Goal: Task Accomplishment & Management: Manage account settings

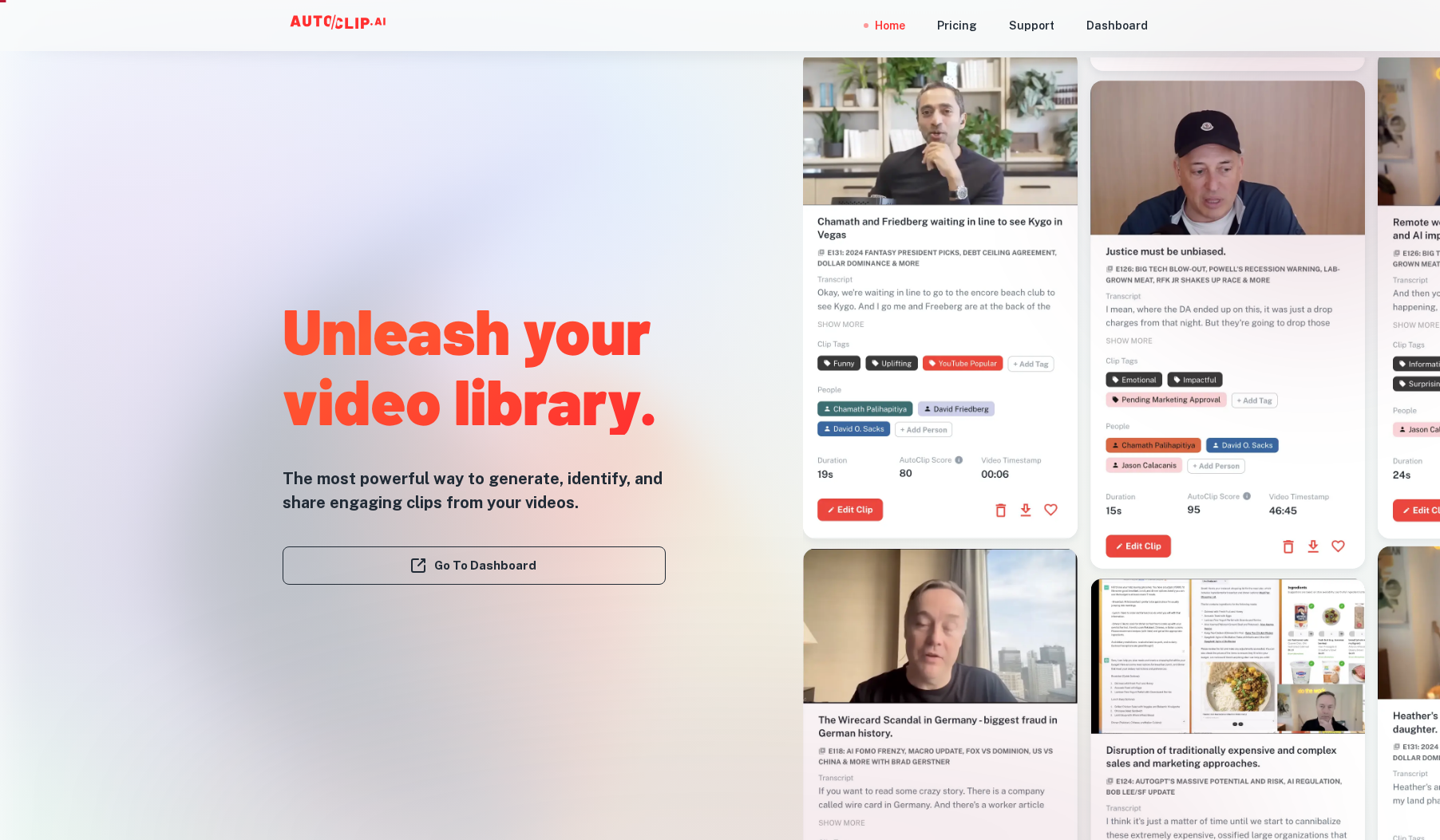
scroll to position [204, 0]
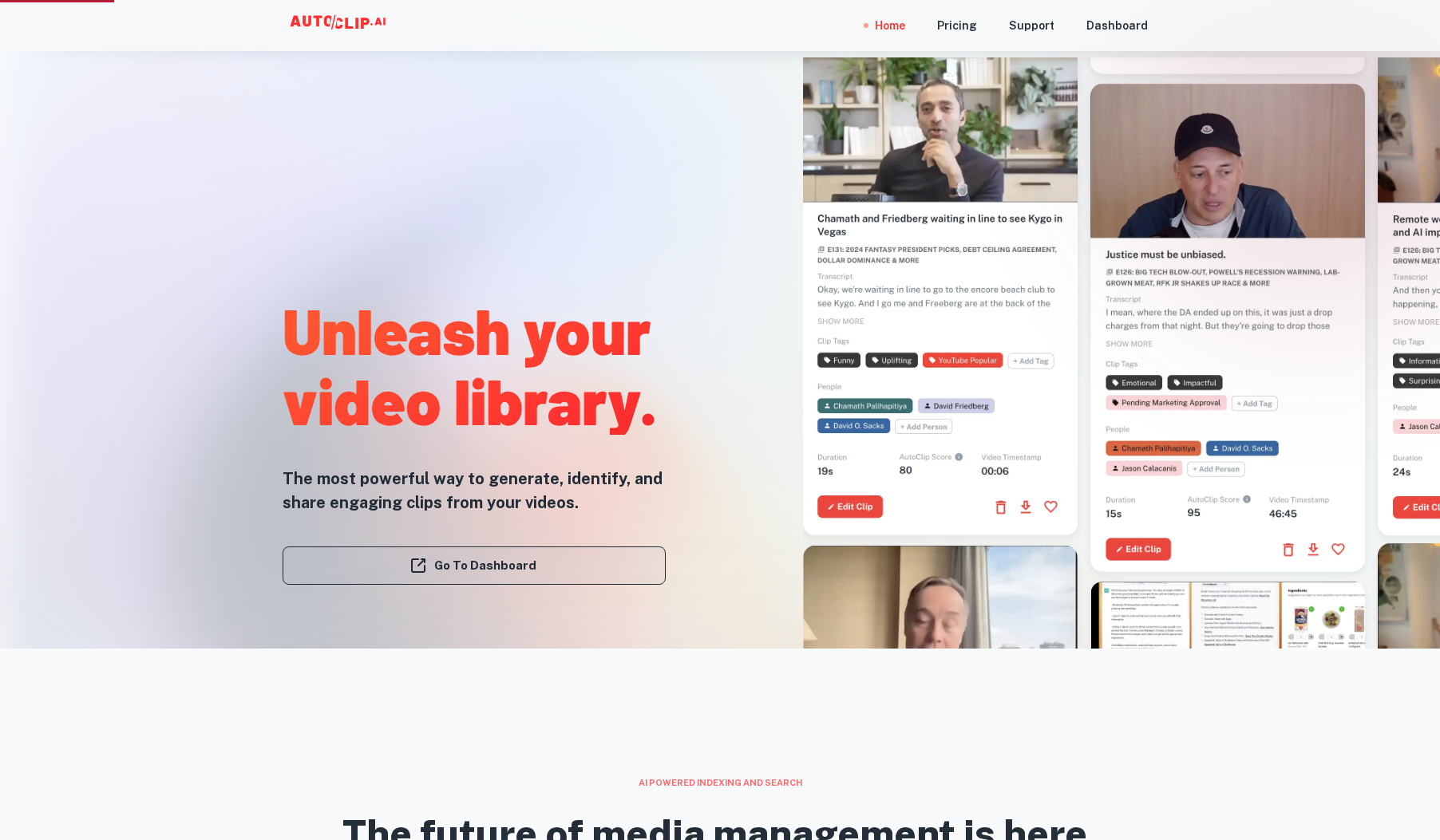
click at [540, 555] on link "Go To Dashboard" at bounding box center [474, 565] width 383 height 38
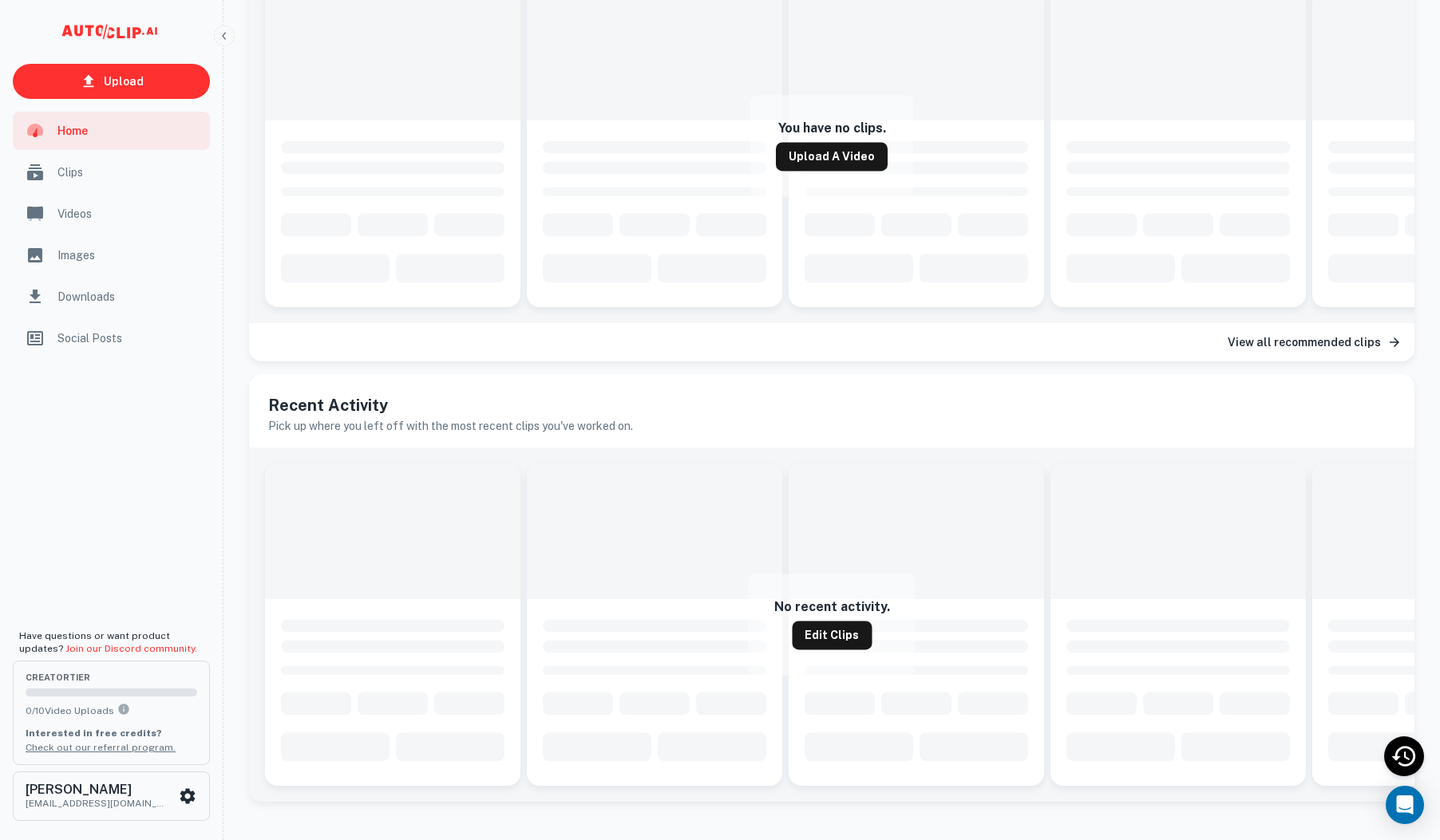
scroll to position [451, 0]
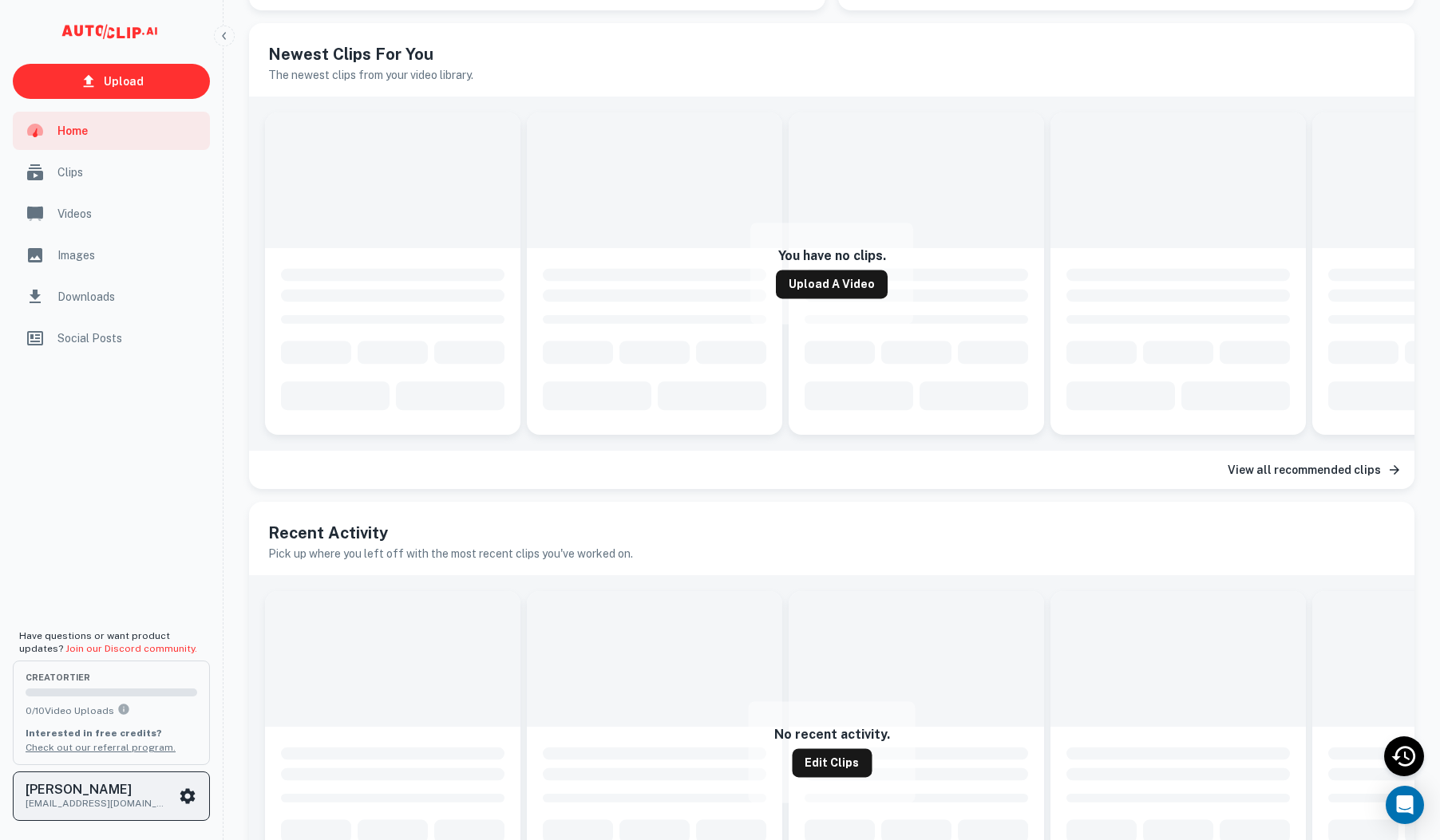
click at [115, 795] on h6 "[PERSON_NAME]" at bounding box center [97, 789] width 143 height 12
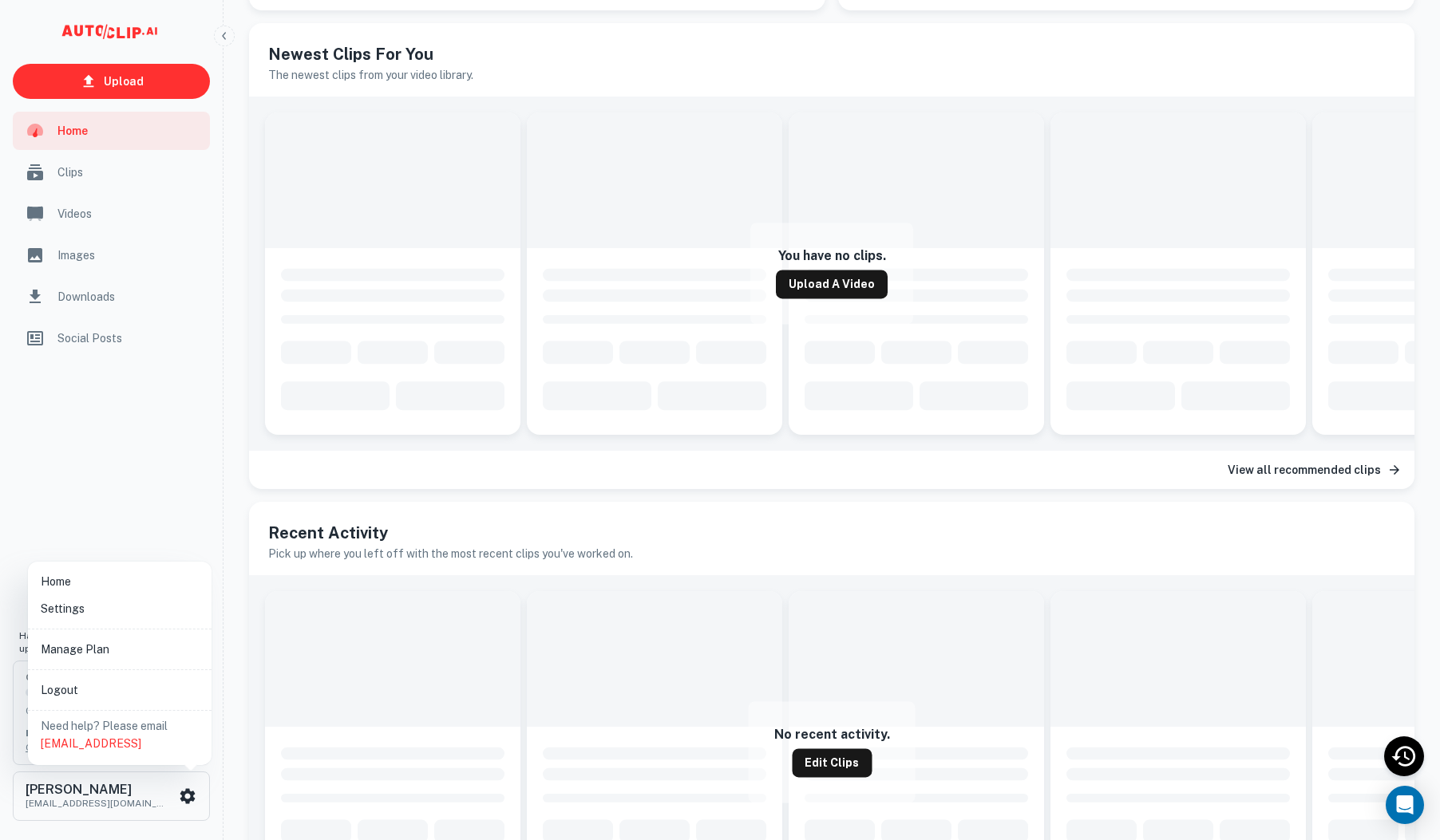
click at [57, 657] on li "Manage Plan" at bounding box center [119, 649] width 171 height 27
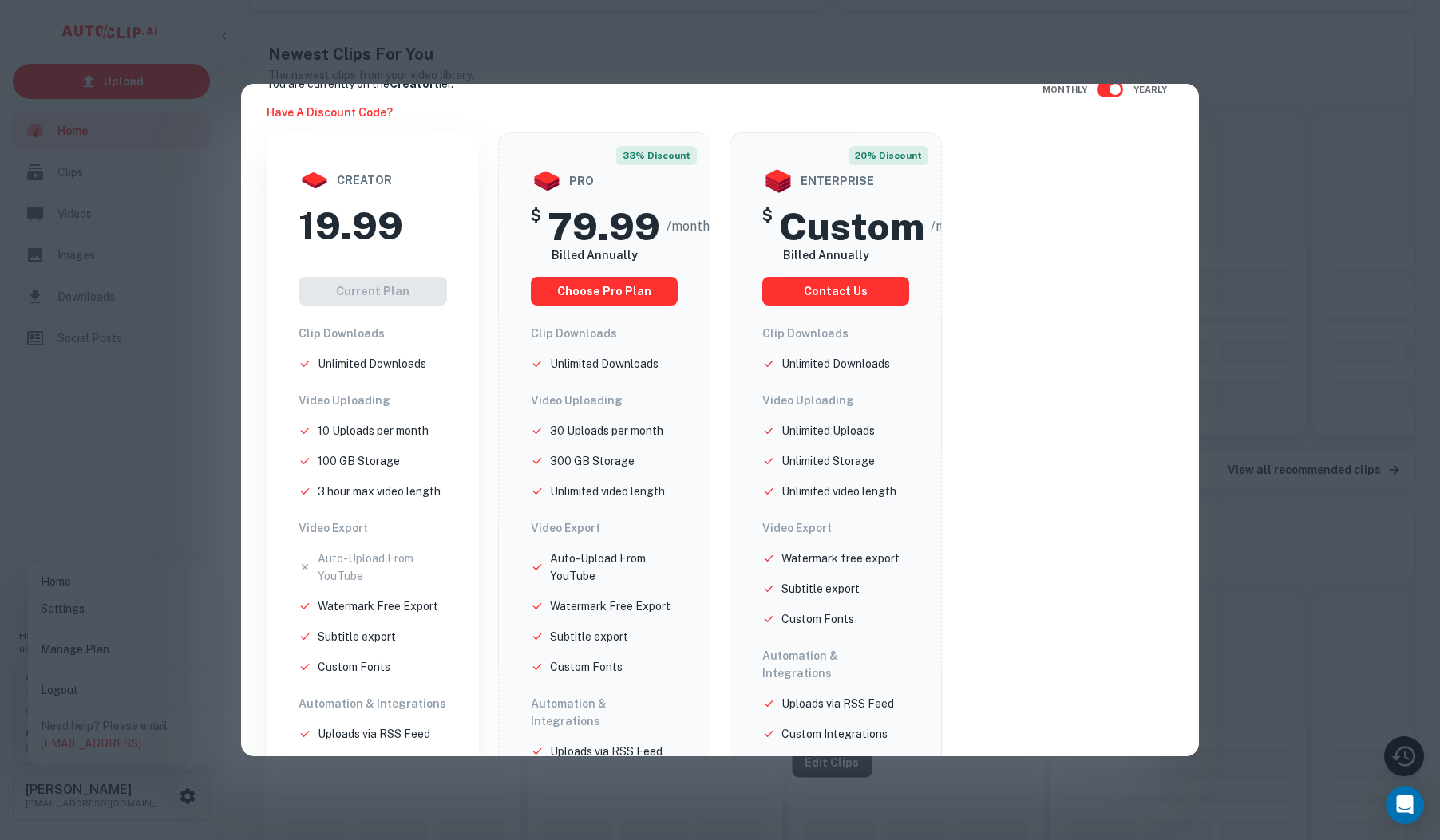
scroll to position [0, 0]
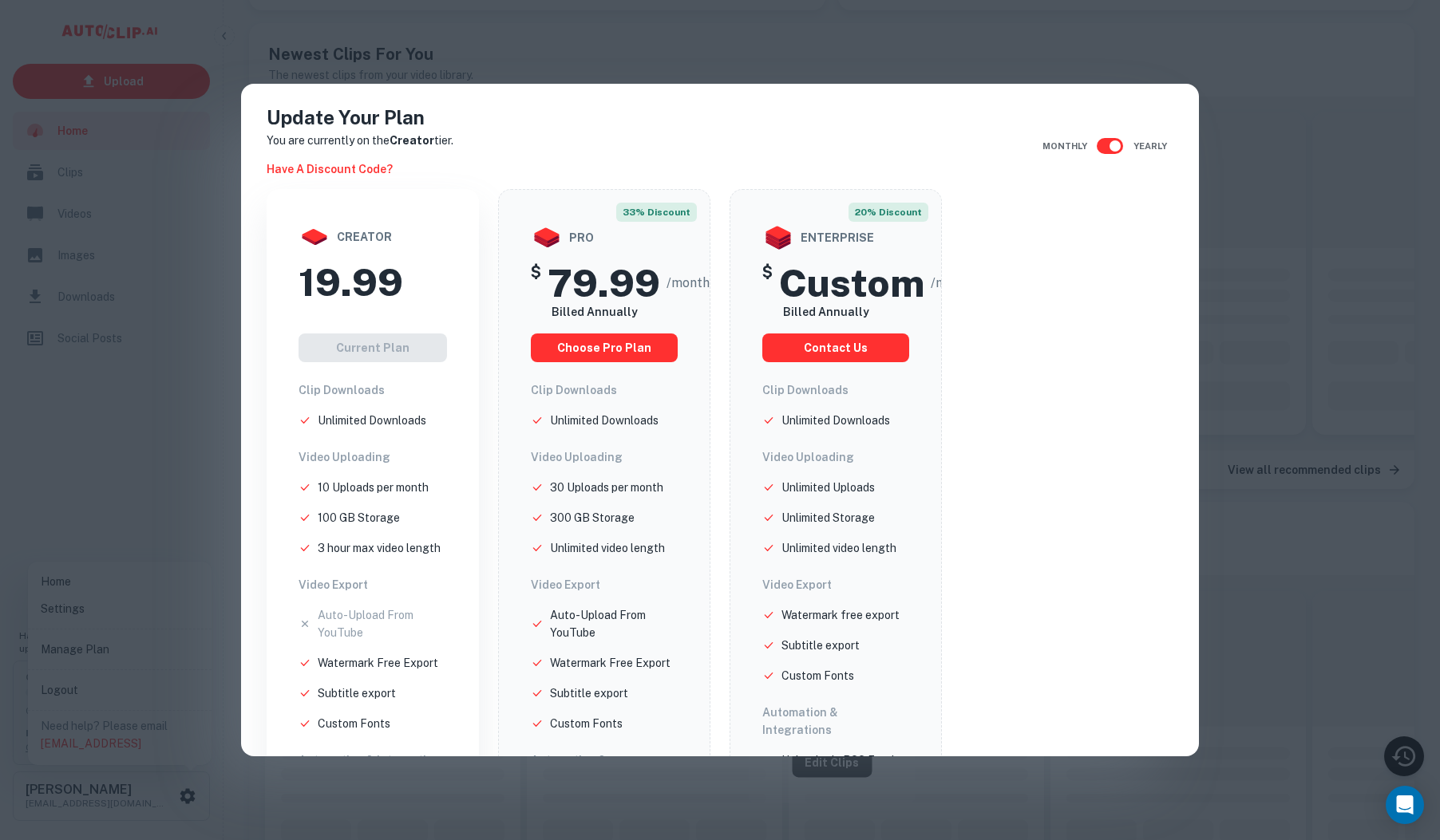
click at [1250, 125] on div "Update Your Plan You are currently on the Creator tier. Have a discount code? M…" at bounding box center [720, 420] width 1440 height 840
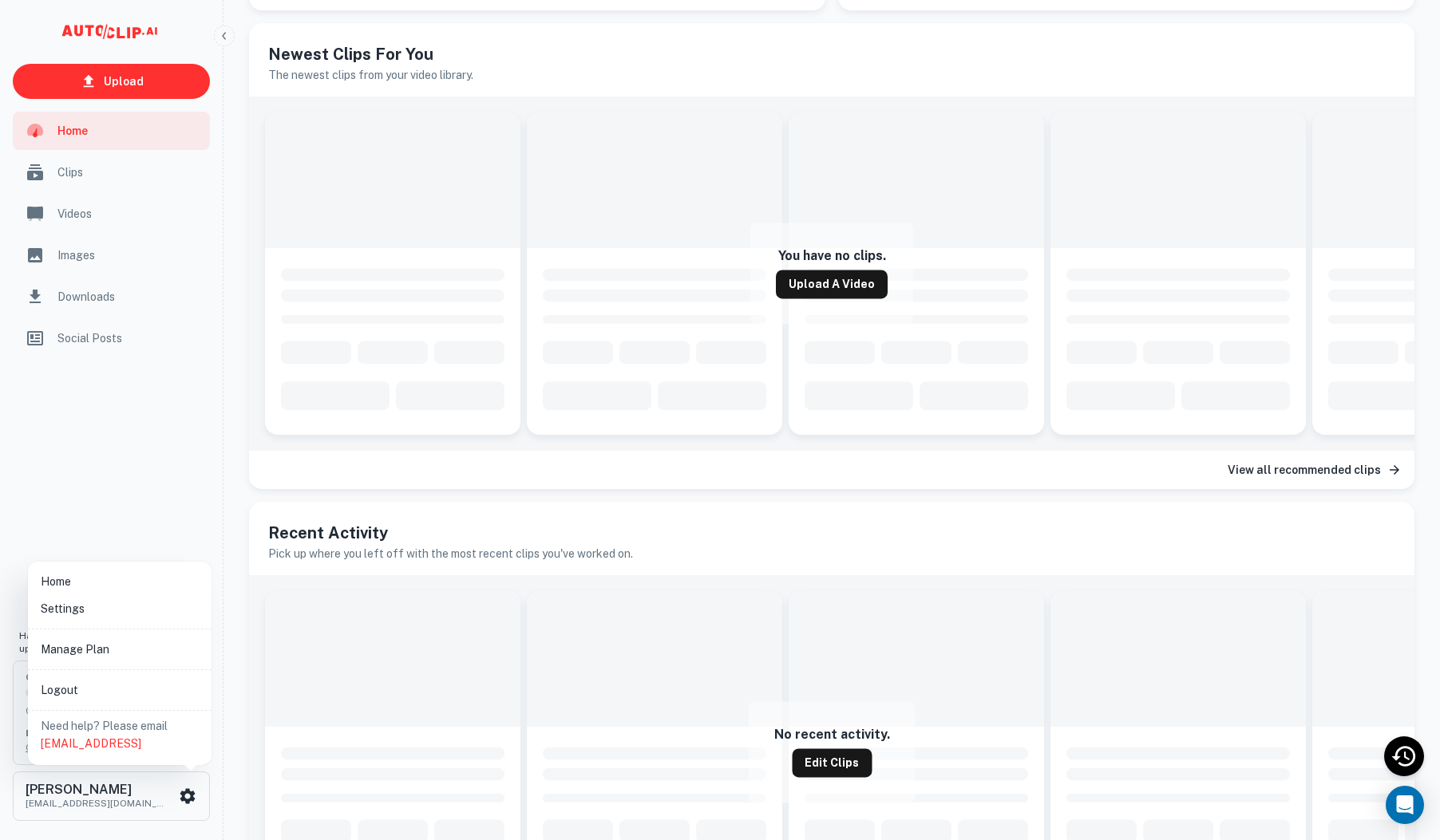
click at [1408, 746] on div at bounding box center [720, 420] width 1440 height 840
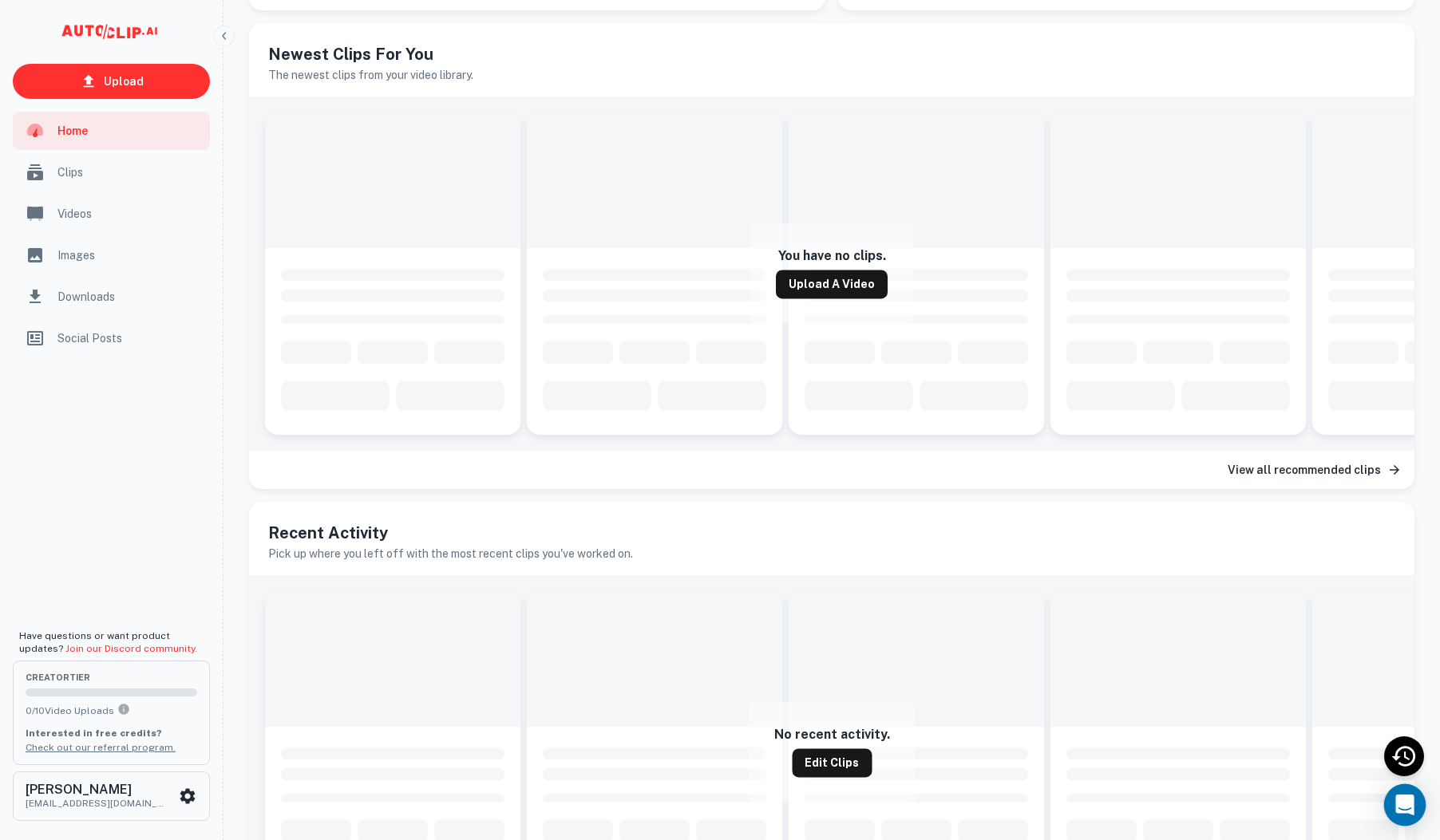
click at [1405, 810] on icon "Open Intercom Messenger" at bounding box center [1405, 805] width 21 height 21
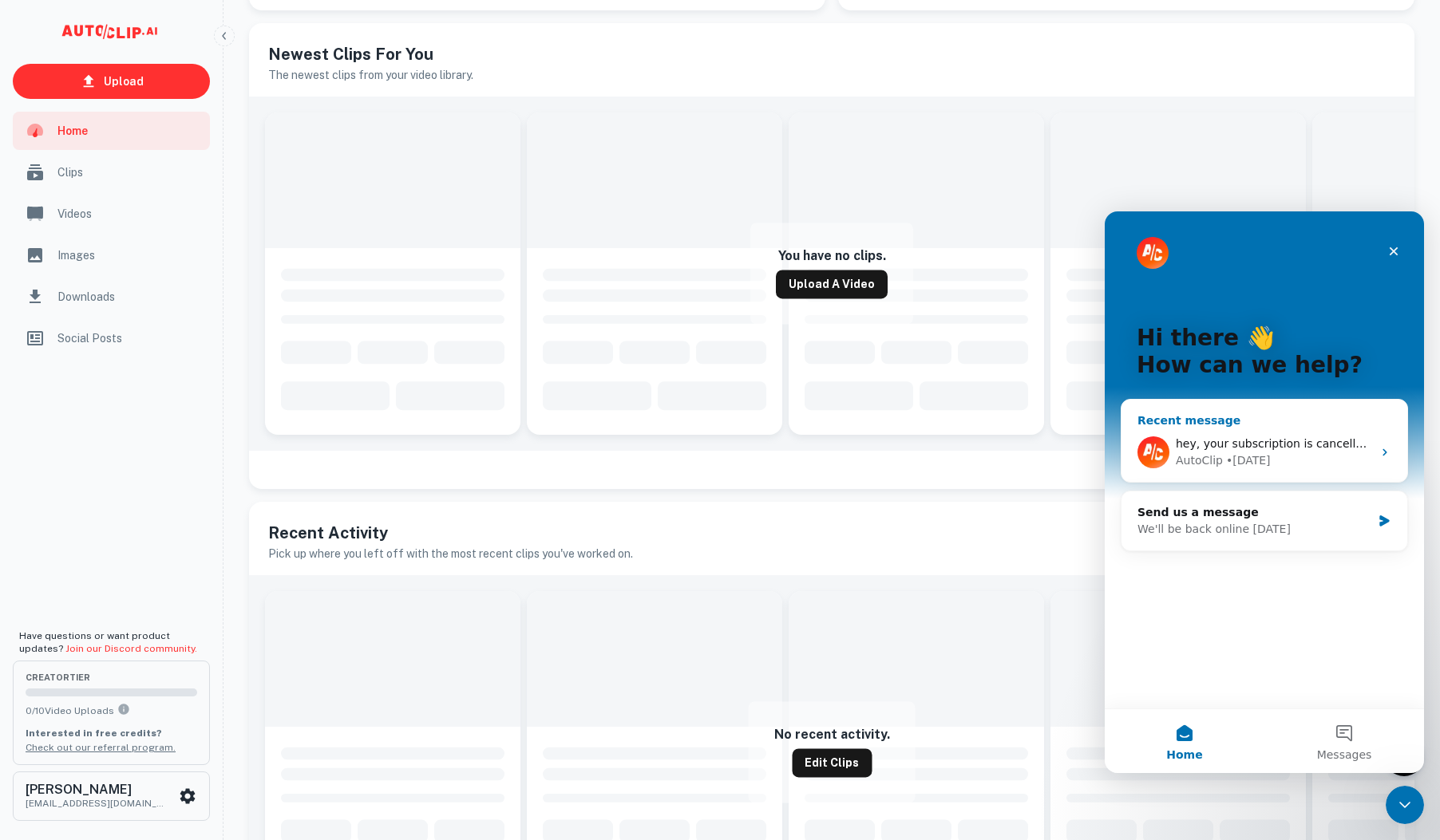
click at [1278, 459] on div "AutoClip • [DATE]" at bounding box center [1274, 461] width 197 height 17
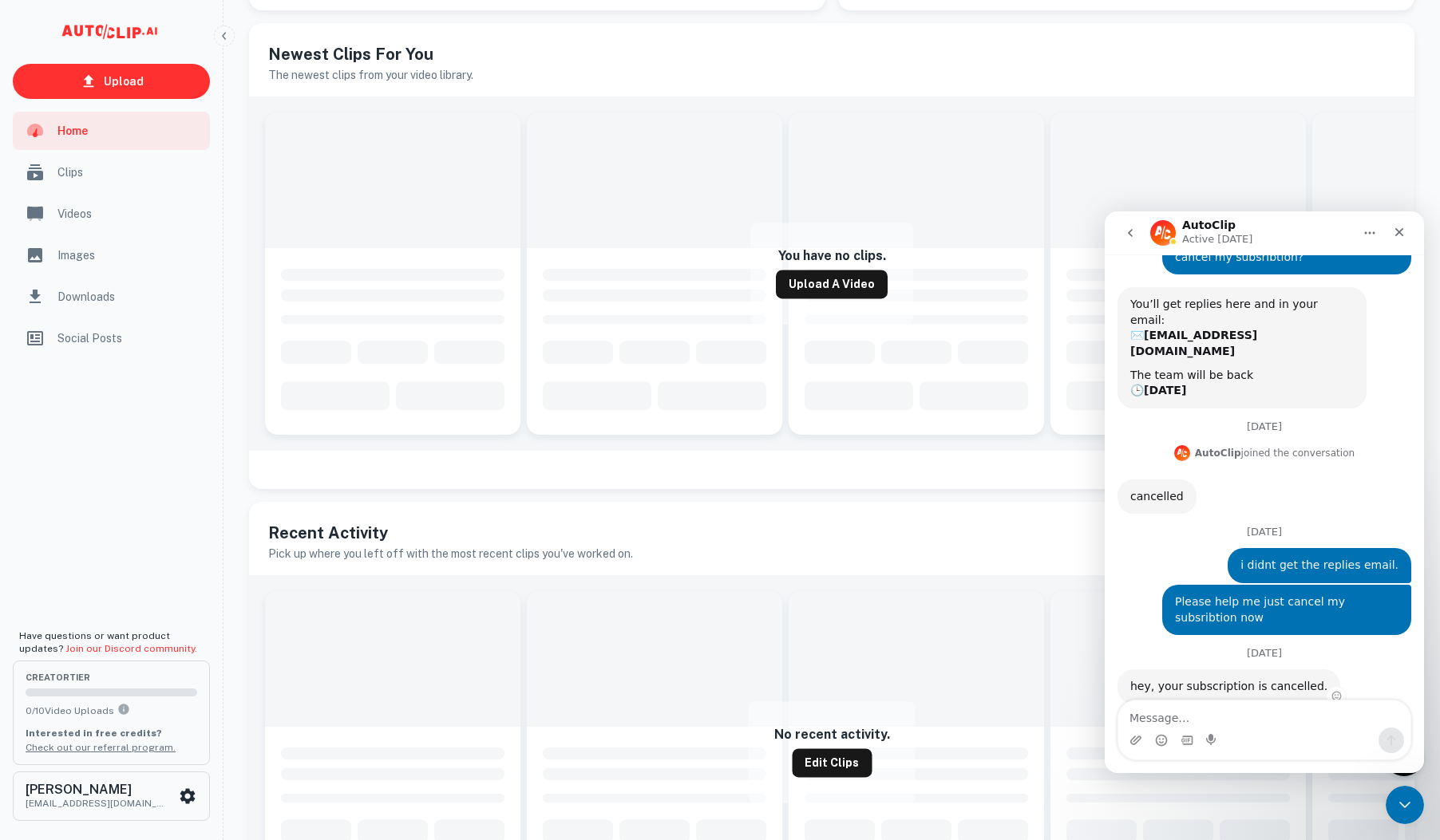
scroll to position [101, 0]
click at [1331, 690] on icon "Add reaction" at bounding box center [1337, 696] width 11 height 11
click at [1140, 648] on span "👍" at bounding box center [1143, 659] width 22 height 22
click at [973, 634] on span at bounding box center [916, 659] width 255 height 136
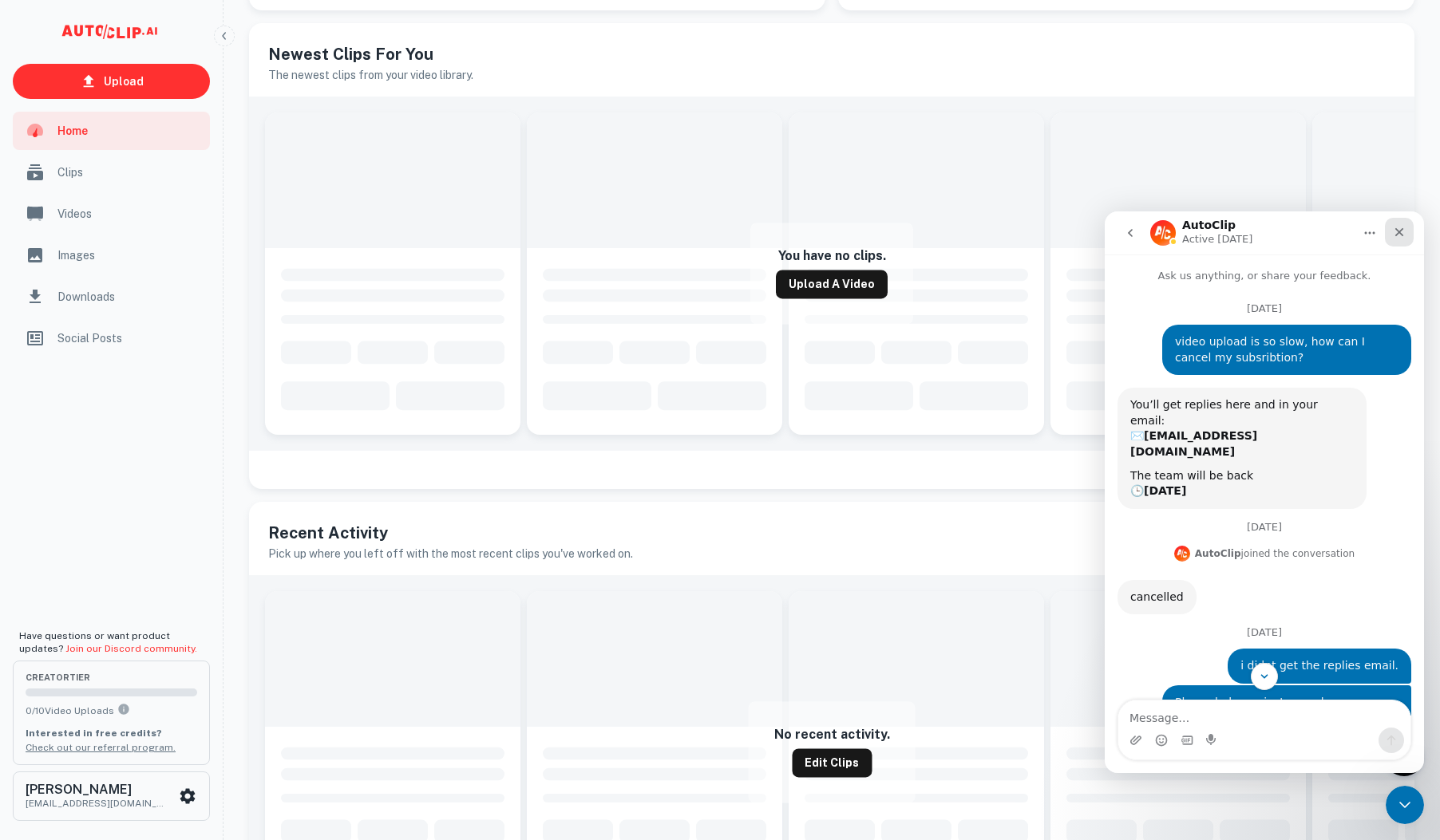
click at [1401, 226] on icon "Close" at bounding box center [1398, 232] width 12 height 12
